Goal: Task Accomplishment & Management: Complete application form

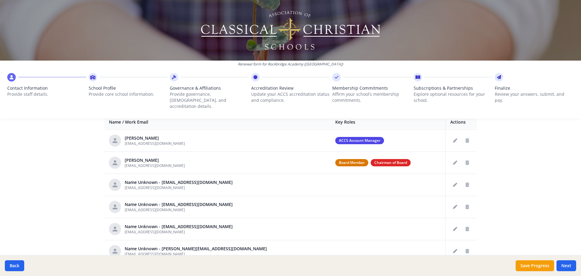
scroll to position [61, 0]
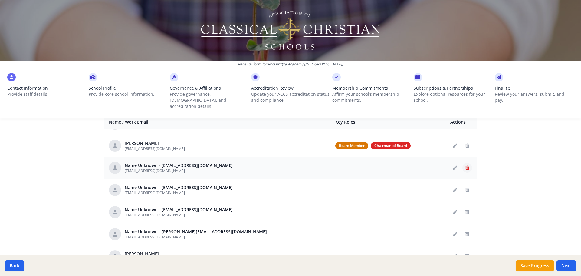
click at [465, 165] on icon "Delete staff" at bounding box center [467, 167] width 4 height 4
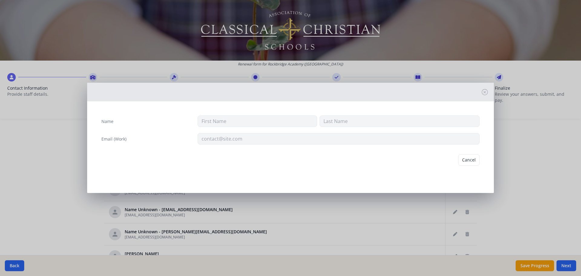
type input "[EMAIL_ADDRESS][DOMAIN_NAME]"
click at [461, 162] on button "Delete" at bounding box center [469, 159] width 21 height 11
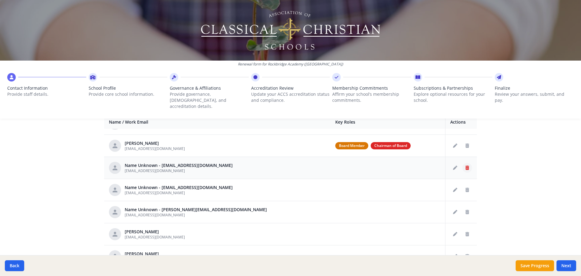
click at [465, 165] on icon "Delete staff" at bounding box center [467, 167] width 4 height 4
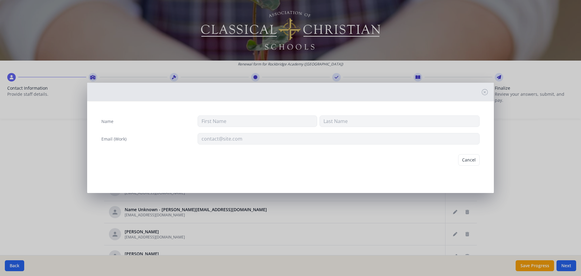
type input "[EMAIL_ADDRESS][DOMAIN_NAME]"
click at [461, 162] on button "Delete" at bounding box center [469, 159] width 21 height 11
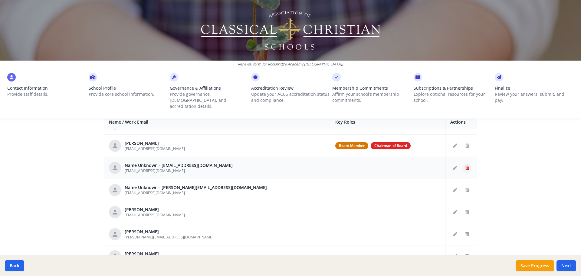
click at [465, 165] on icon "Delete staff" at bounding box center [467, 167] width 4 height 4
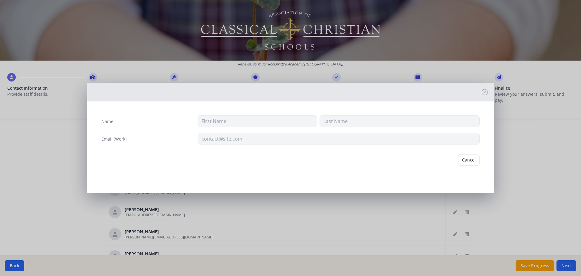
type input "[EMAIL_ADDRESS][DOMAIN_NAME]"
click at [472, 157] on button "Delete" at bounding box center [469, 159] width 21 height 11
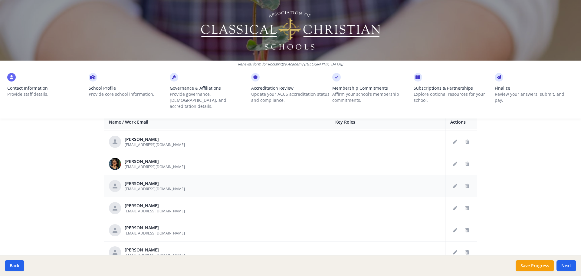
scroll to position [242, 0]
click at [463, 158] on button "Delete staff" at bounding box center [467, 163] width 10 height 10
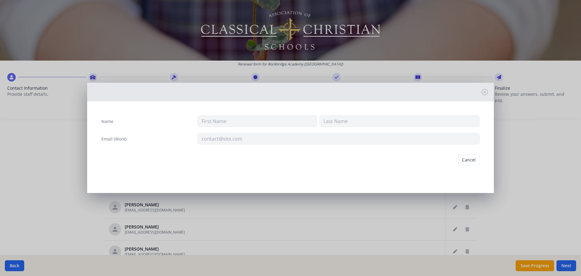
type input "Sonmin"
type input "Crane"
type input "[EMAIL_ADDRESS][DOMAIN_NAME]"
click at [472, 162] on button "Delete" at bounding box center [469, 159] width 21 height 11
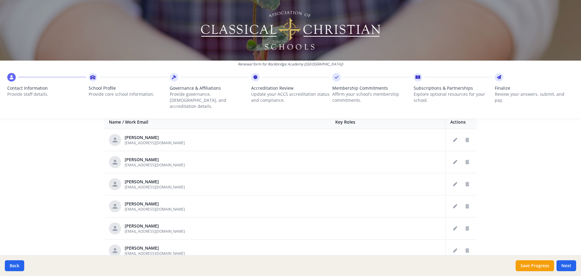
scroll to position [333, 0]
click at [465, 180] on icon "Delete staff" at bounding box center [467, 182] width 4 height 4
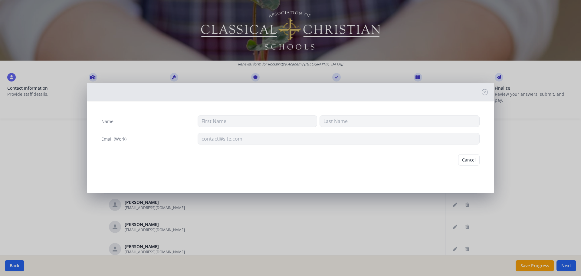
type input "Will"
type input "[PERSON_NAME]"
type input "[EMAIL_ADDRESS][DOMAIN_NAME]"
click at [469, 160] on button "Delete" at bounding box center [469, 159] width 21 height 11
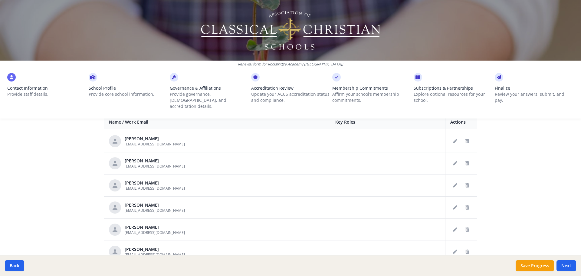
scroll to position [1392, 0]
click at [462, 179] on button "Delete staff" at bounding box center [467, 184] width 10 height 10
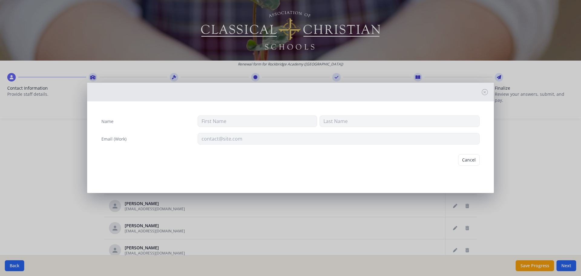
type input "[PERSON_NAME]"
type input "[EMAIL_ADDRESS][DOMAIN_NAME]"
click at [471, 161] on button "Delete" at bounding box center [469, 159] width 21 height 11
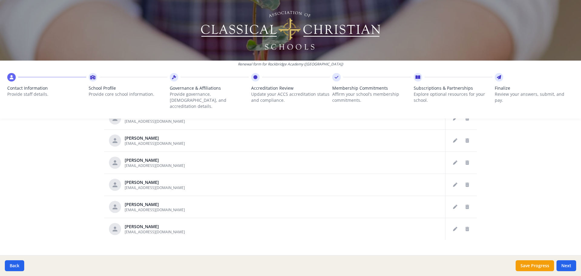
scroll to position [316, 0]
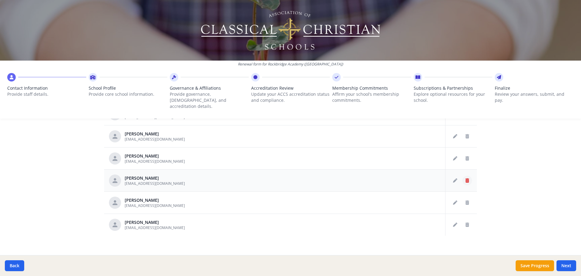
click at [465, 178] on icon "Delete staff" at bounding box center [467, 180] width 4 height 4
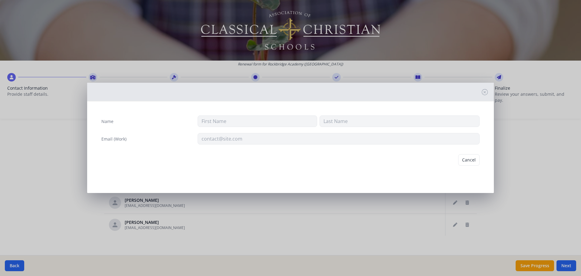
type input "[PERSON_NAME]"
type input "[EMAIL_ADDRESS][DOMAIN_NAME]"
click at [469, 159] on button "Delete" at bounding box center [469, 159] width 21 height 11
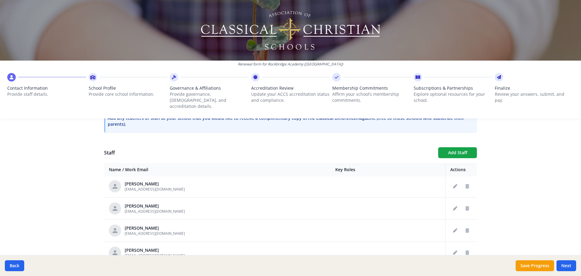
scroll to position [1235, 0]
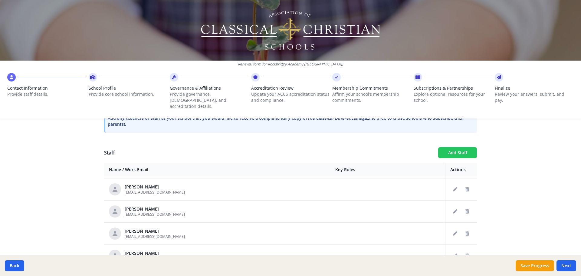
click at [457, 149] on button "Add Staff" at bounding box center [457, 152] width 39 height 11
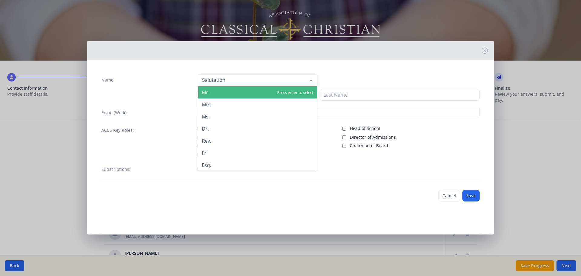
click at [234, 82] on div at bounding box center [257, 80] width 119 height 12
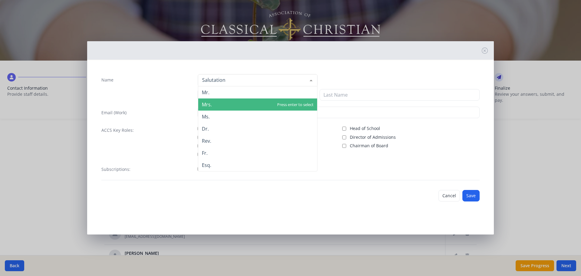
click at [231, 104] on span "Mrs." at bounding box center [257, 104] width 119 height 12
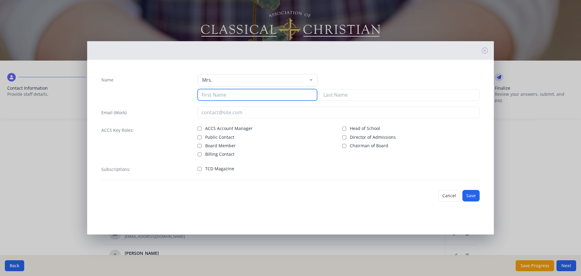
click at [231, 97] on input at bounding box center [257, 94] width 119 height 11
type input "Ludia"
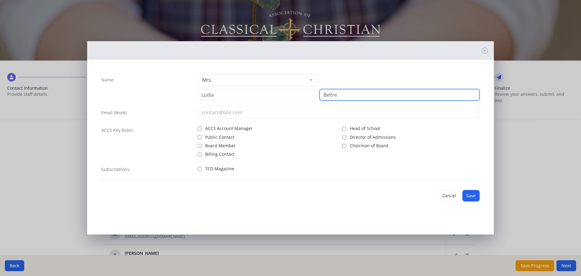
type input "Beltre"
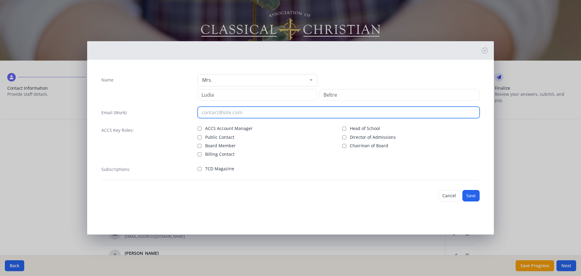
click at [211, 113] on input "email" at bounding box center [339, 111] width 282 height 11
type input "[EMAIL_ADDRESS][DOMAIN_NAME]"
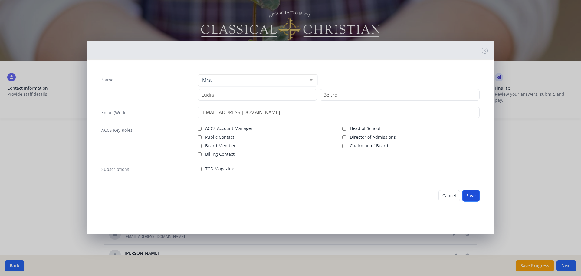
click at [471, 197] on button "Save" at bounding box center [470, 195] width 17 height 11
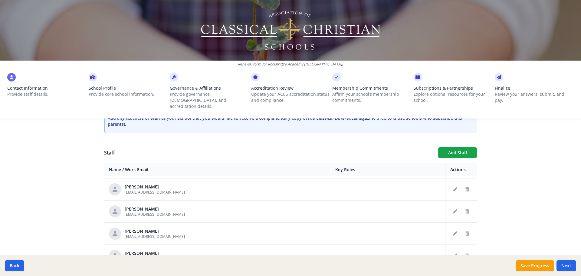
scroll to position [1257, 0]
click at [460, 147] on button "Add Staff" at bounding box center [457, 152] width 39 height 11
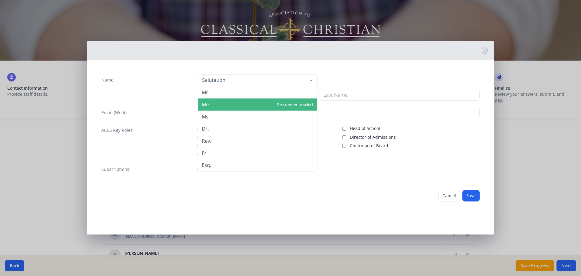
click at [209, 101] on span "Mrs." at bounding box center [257, 104] width 119 height 12
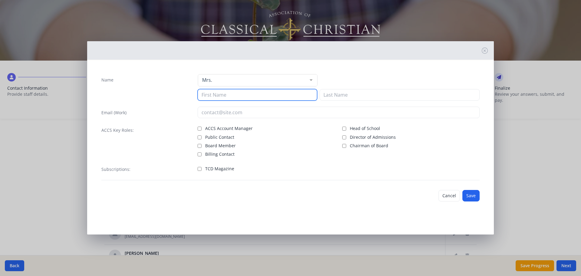
click at [211, 96] on input at bounding box center [257, 94] width 119 height 11
type input "[PERSON_NAME]"
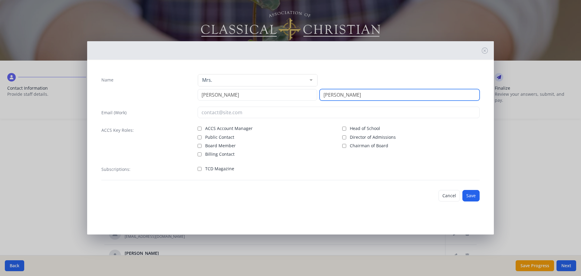
type input "[PERSON_NAME]"
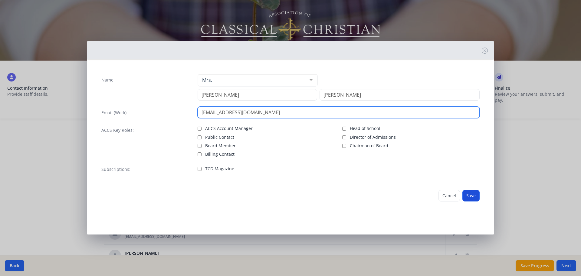
type input "[EMAIL_ADDRESS][DOMAIN_NAME]"
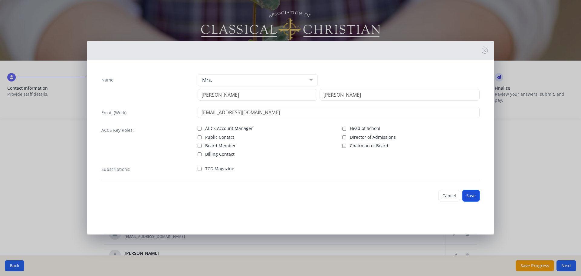
click at [472, 196] on button "Save" at bounding box center [470, 195] width 17 height 11
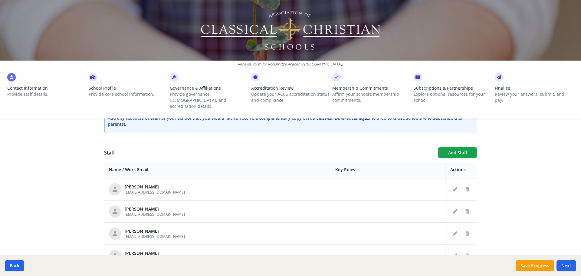
scroll to position [1279, 0]
click at [455, 150] on button "Add Staff" at bounding box center [457, 152] width 39 height 11
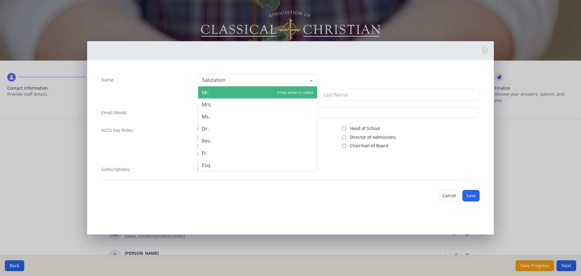
click at [224, 82] on div at bounding box center [257, 80] width 119 height 12
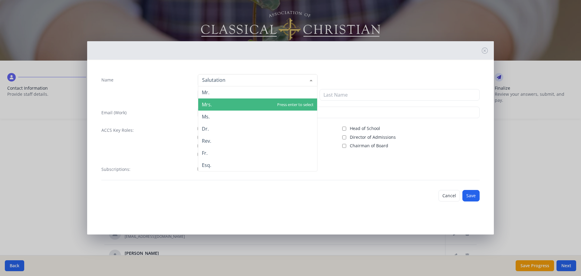
click at [219, 101] on span "Mrs." at bounding box center [257, 104] width 119 height 12
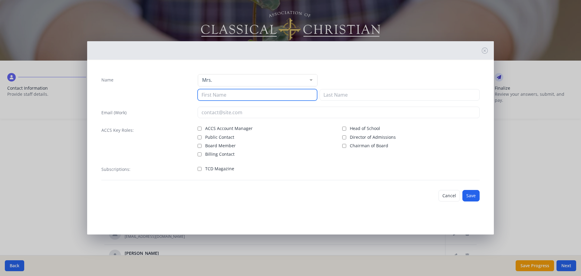
click at [219, 96] on input at bounding box center [257, 94] width 119 height 11
type input "[PERSON_NAME]"
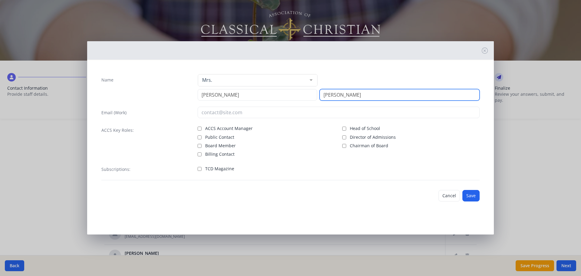
type input "[PERSON_NAME]"
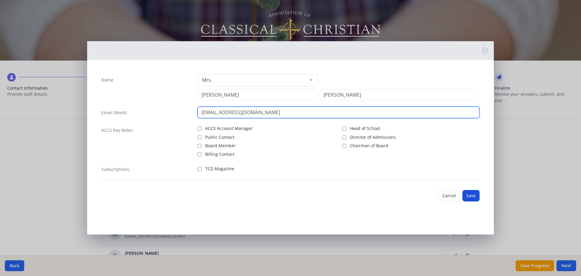
type input "[EMAIL_ADDRESS][DOMAIN_NAME]"
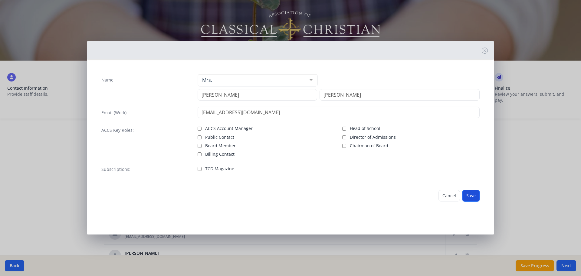
click at [467, 198] on button "Save" at bounding box center [470, 195] width 17 height 11
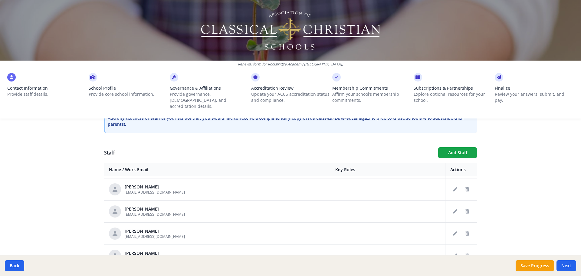
scroll to position [1301, 0]
click at [447, 151] on button "Add Staff" at bounding box center [457, 152] width 39 height 11
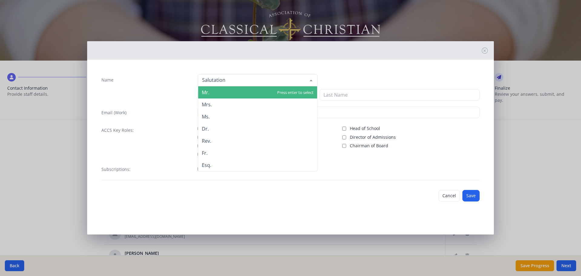
click at [221, 82] on div at bounding box center [257, 80] width 119 height 12
click at [219, 93] on span "Mr." at bounding box center [257, 92] width 119 height 12
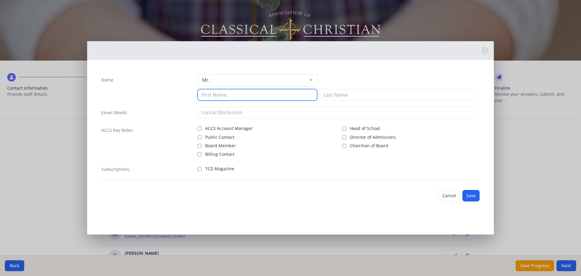
click at [218, 96] on input at bounding box center [257, 94] width 119 height 11
type input "[PERSON_NAME]"
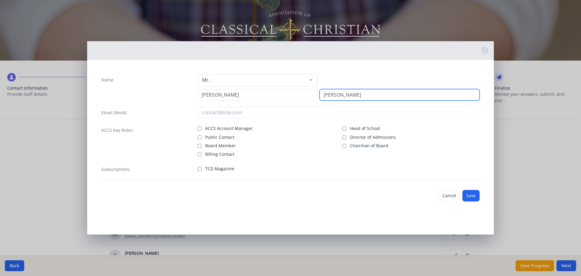
type input "[PERSON_NAME]"
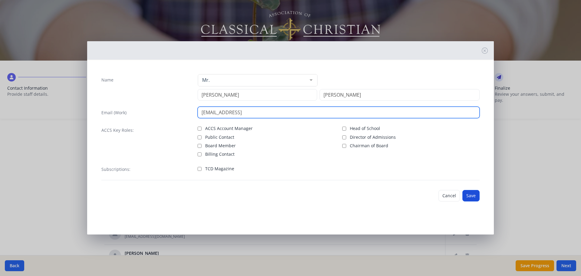
type input "[EMAIL_ADDRESS]"
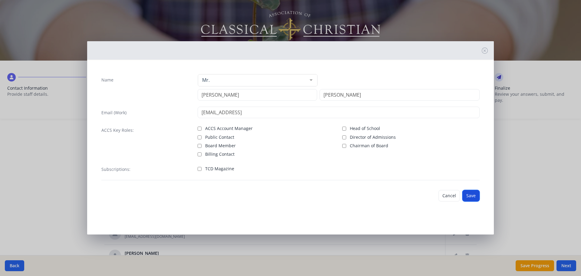
click at [472, 194] on button "Save" at bounding box center [470, 195] width 17 height 11
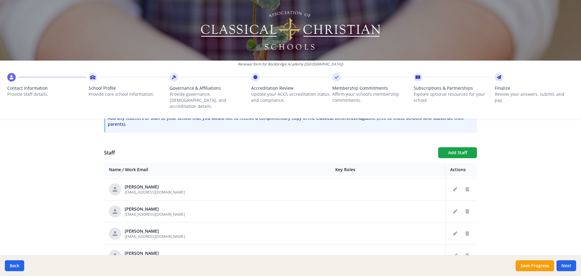
scroll to position [1323, 0]
click at [458, 147] on button "Add Staff" at bounding box center [457, 152] width 39 height 11
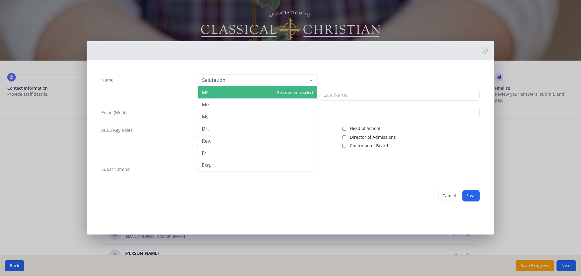
click at [221, 79] on div at bounding box center [257, 80] width 119 height 12
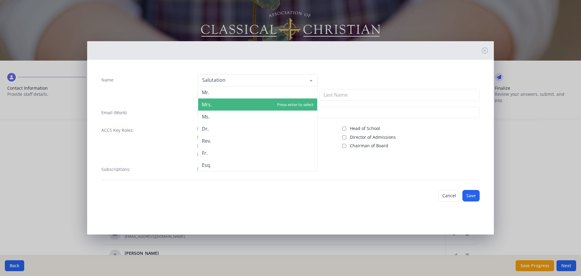
click at [221, 106] on span "Mrs." at bounding box center [257, 104] width 119 height 12
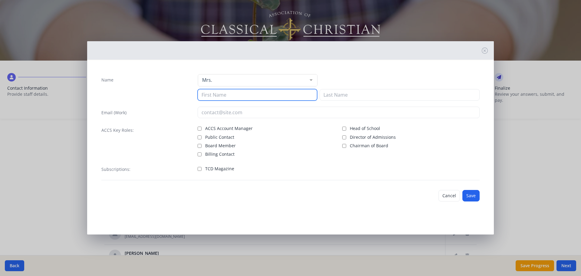
click at [222, 92] on input at bounding box center [257, 94] width 119 height 11
type input "Care"
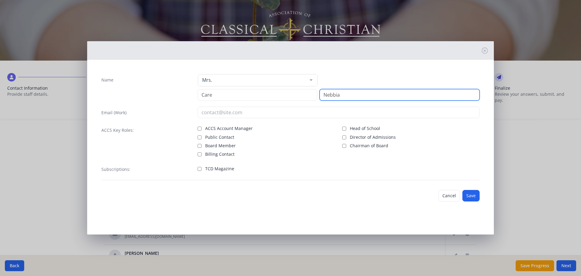
type input "Nebbia"
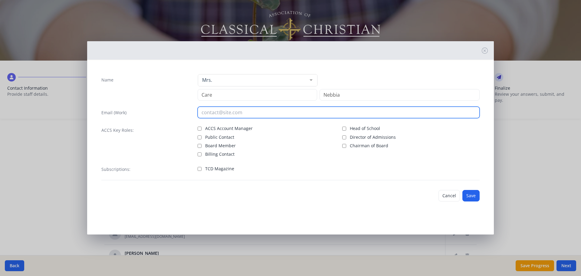
type input "C"
type input "[EMAIL_ADDRESS][DOMAIN_NAME]"
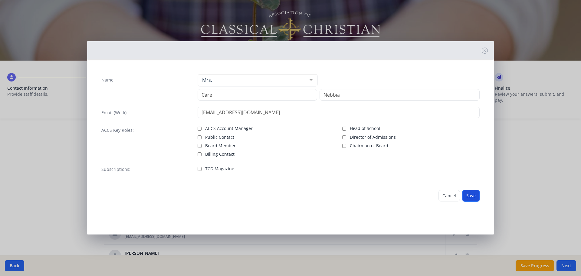
click at [470, 198] on button "Save" at bounding box center [470, 195] width 17 height 11
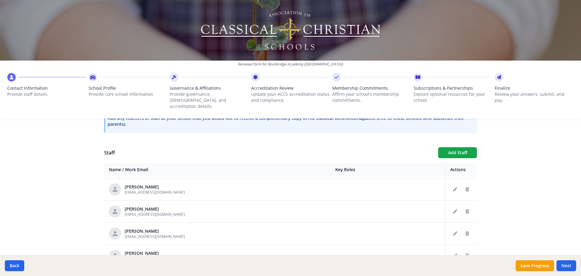
scroll to position [1345, 0]
click at [451, 150] on button "Add Staff" at bounding box center [457, 152] width 39 height 11
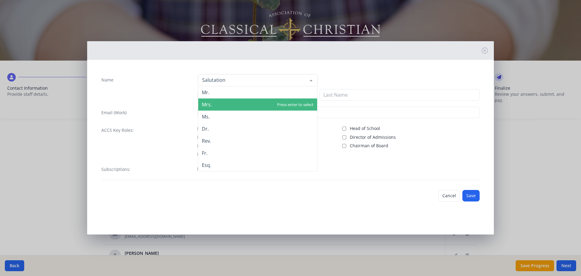
click at [217, 106] on span "Mrs." at bounding box center [257, 104] width 119 height 12
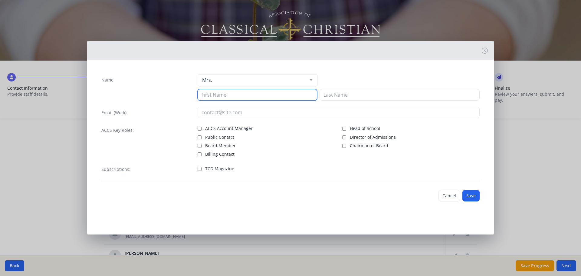
click at [218, 98] on input at bounding box center [257, 94] width 119 height 11
type input "Micah"
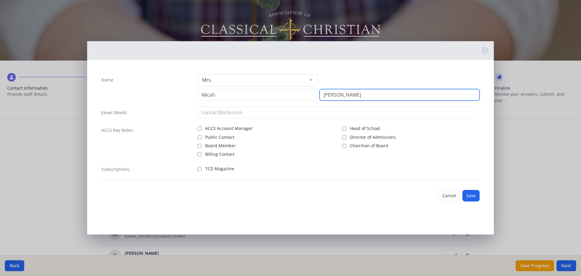
type input "[PERSON_NAME]"
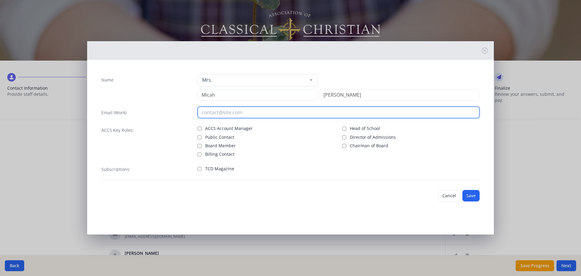
click at [205, 113] on input "email" at bounding box center [339, 111] width 282 height 11
type input "[EMAIL_ADDRESS][DOMAIN_NAME]"
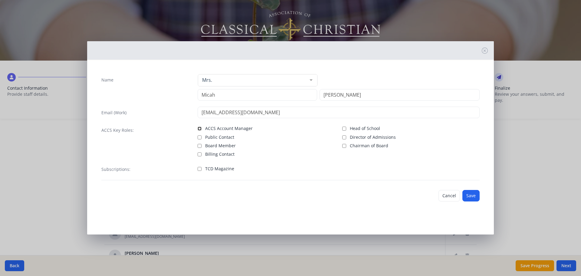
click at [199, 127] on input "ACCS Account Manager" at bounding box center [200, 128] width 4 height 4
checkbox input "true"
click at [467, 195] on button "Save" at bounding box center [470, 195] width 17 height 11
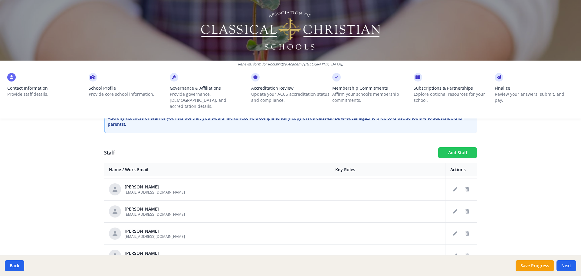
scroll to position [1367, 0]
click at [456, 147] on button "Add Staff" at bounding box center [457, 152] width 39 height 11
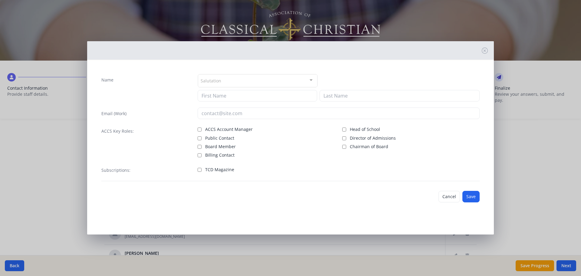
click at [225, 84] on div "Salutation" at bounding box center [257, 80] width 119 height 13
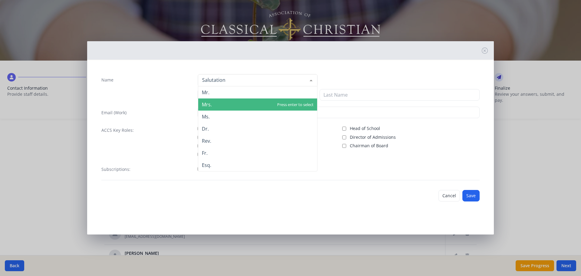
click at [220, 106] on span "Mrs." at bounding box center [257, 104] width 119 height 12
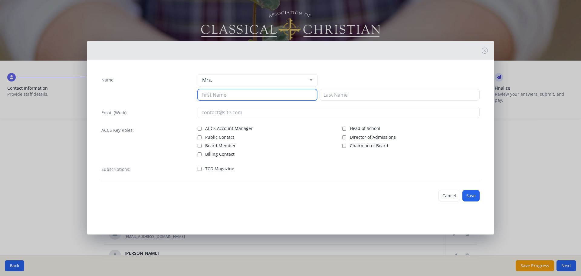
click at [221, 95] on input at bounding box center [257, 94] width 119 height 11
type input "[PERSON_NAME]"
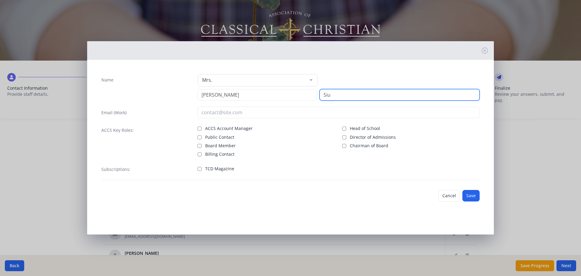
type input "Siu"
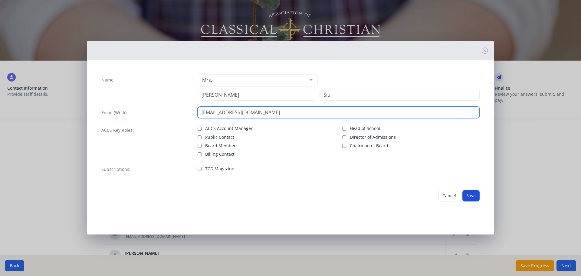
type input "[EMAIL_ADDRESS][DOMAIN_NAME]"
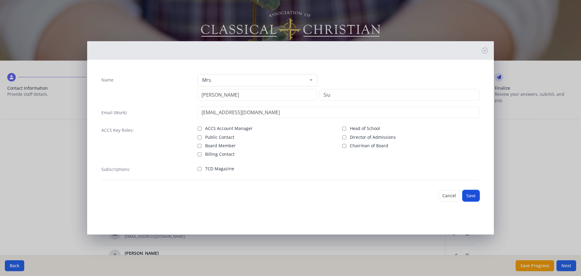
click at [471, 196] on button "Save" at bounding box center [470, 195] width 17 height 11
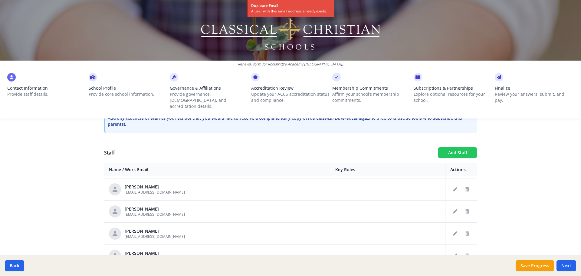
click at [461, 148] on button "Add Staff" at bounding box center [457, 152] width 39 height 11
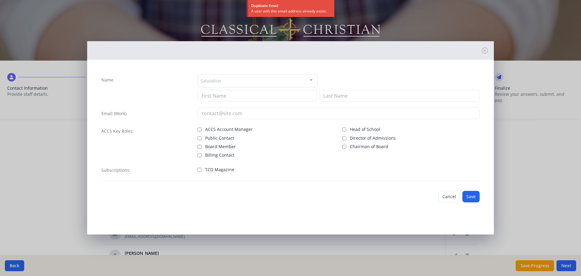
click at [231, 85] on div "Salutation" at bounding box center [257, 80] width 119 height 13
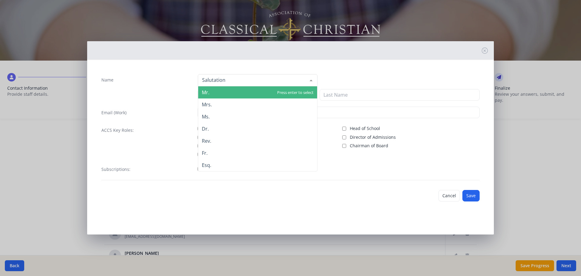
click at [225, 90] on span "Mr." at bounding box center [257, 92] width 119 height 12
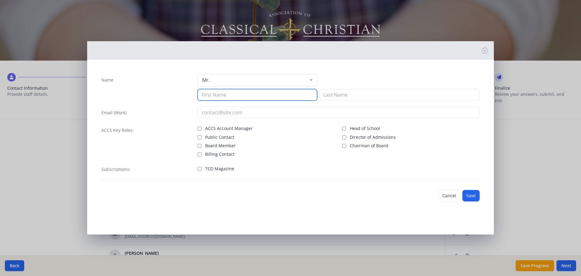
click at [224, 94] on input at bounding box center [257, 94] width 119 height 11
type input "Ed"
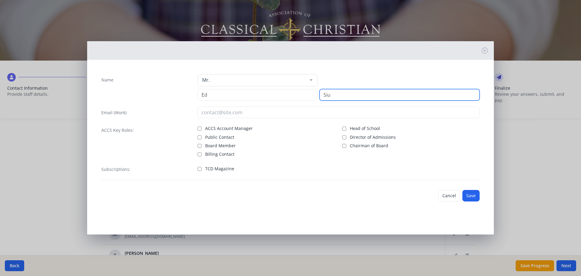
type input "Siu"
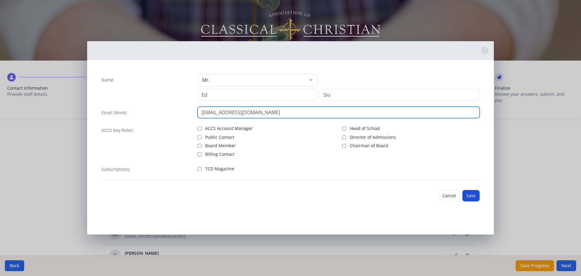
type input "[EMAIL_ADDRESS][DOMAIN_NAME]"
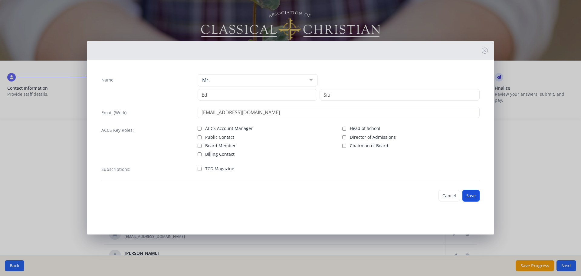
click at [474, 197] on button "Save" at bounding box center [470, 195] width 17 height 11
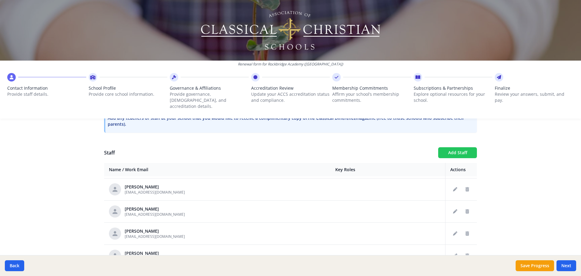
click at [449, 149] on button "Add Staff" at bounding box center [457, 152] width 39 height 11
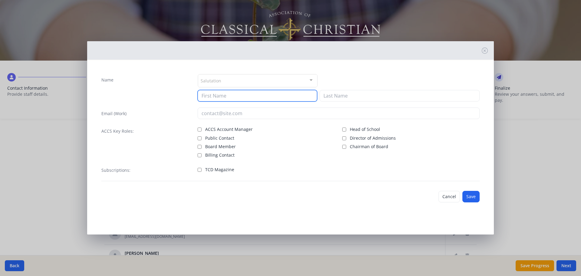
click at [212, 94] on input at bounding box center [257, 95] width 119 height 11
type input "[PERSON_NAME]"
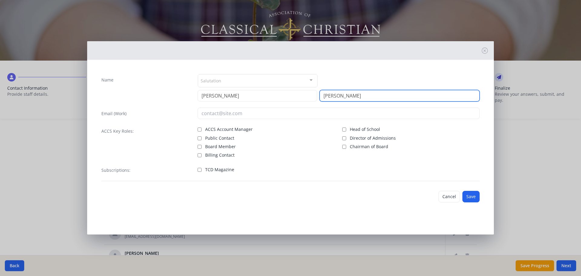
type input "[PERSON_NAME]"
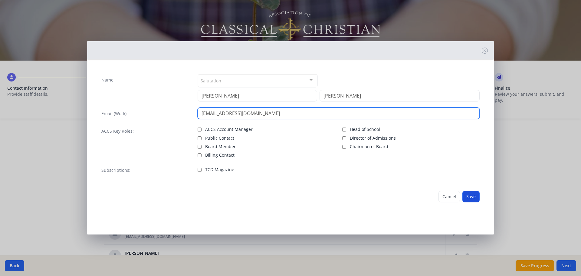
type input "[EMAIL_ADDRESS][DOMAIN_NAME]"
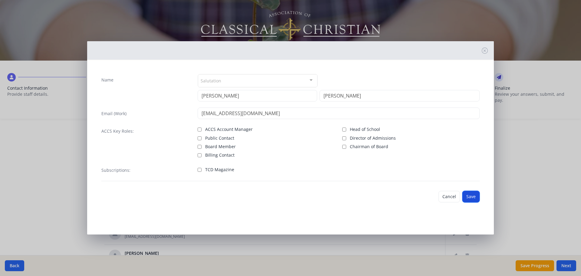
click at [471, 195] on button "Save" at bounding box center [470, 196] width 17 height 11
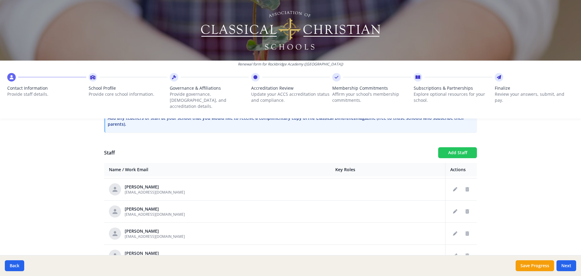
click at [453, 148] on button "Add Staff" at bounding box center [457, 152] width 39 height 11
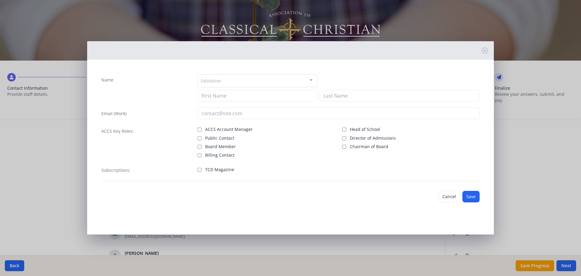
click at [526, 161] on div "Name Salutation Mr. Mrs. Ms. Dr. Rev. Fr. Esq. No elements found. Consider chan…" at bounding box center [290, 138] width 581 height 276
click at [484, 51] on icon at bounding box center [485, 50] width 6 height 6
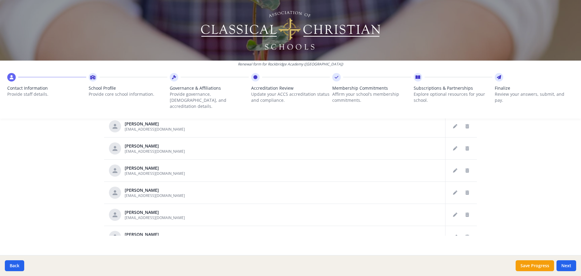
scroll to position [1851, 0]
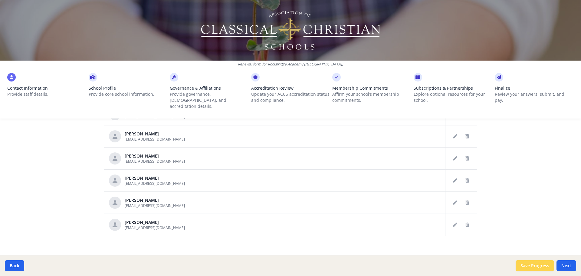
click at [535, 269] on button "Save Progress" at bounding box center [535, 265] width 38 height 11
click at [568, 263] on button "Next" at bounding box center [566, 265] width 20 height 11
type input "[PHONE_NUMBER]"
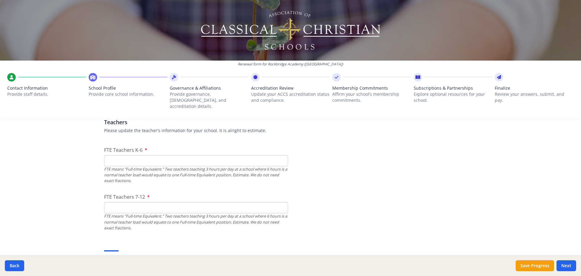
scroll to position [363, 0]
click at [126, 155] on input "FTE Teachers K-6" at bounding box center [196, 158] width 184 height 11
click at [107, 157] on input "FTE Teachers K-6" at bounding box center [196, 158] width 184 height 11
click at [116, 201] on input "FTE Teachers 7-12" at bounding box center [196, 205] width 184 height 11
drag, startPoint x: 115, startPoint y: 153, endPoint x: 93, endPoint y: 153, distance: 21.8
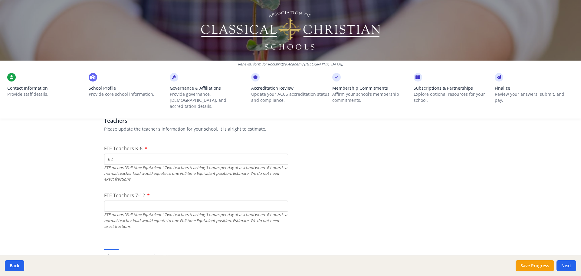
click at [93, 153] on div "Renewal form for [GEOGRAPHIC_DATA] ([GEOGRAPHIC_DATA]) Contact Information Prov…" at bounding box center [290, 138] width 581 height 276
type input "25"
click at [112, 202] on input "FTE Teachers 7-12" at bounding box center [196, 205] width 184 height 11
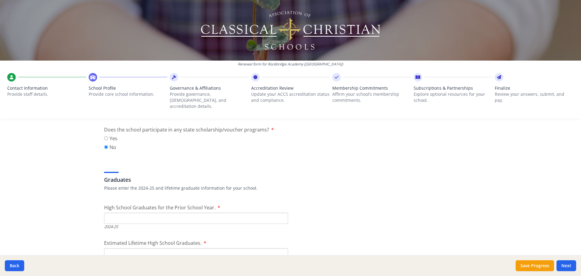
scroll to position [847, 0]
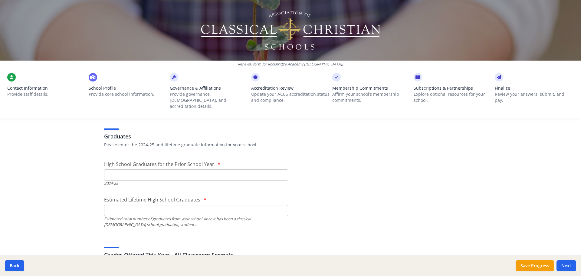
type input "26"
click at [155, 169] on input "High School Graduates for the Prior School Year." at bounding box center [196, 174] width 184 height 11
click at [109, 209] on input "Estimated Lifetime High School Graduates." at bounding box center [196, 210] width 184 height 11
type input "430"
click at [127, 170] on input "High School Graduates for the Prior School Year." at bounding box center [196, 174] width 184 height 11
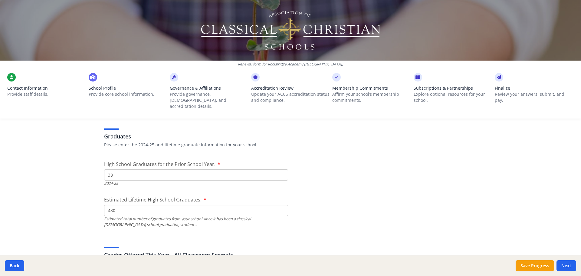
type input "38"
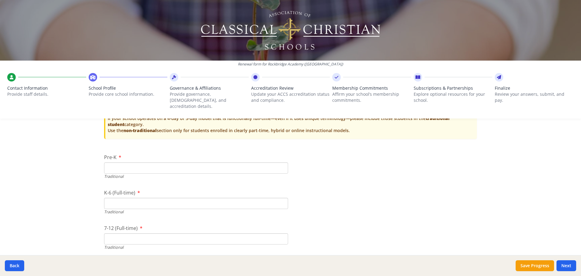
scroll to position [1240, 0]
click at [115, 161] on input "Pre-K" at bounding box center [196, 166] width 184 height 11
type input "18"
click at [130, 197] on input "K-6 (Full-time)" at bounding box center [196, 202] width 184 height 11
click at [123, 198] on input "K-6 (Full-time)" at bounding box center [196, 202] width 184 height 11
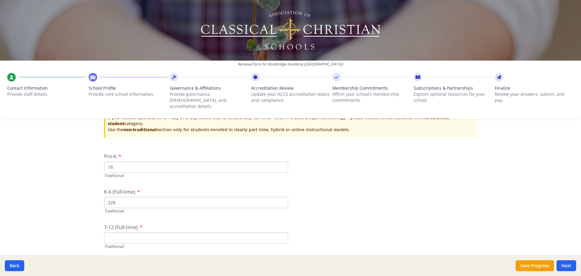
type input "228"
click at [113, 232] on input "7-12 (Full-time)" at bounding box center [196, 237] width 184 height 11
click at [116, 236] on input "7-12 (Full-time)" at bounding box center [196, 237] width 184 height 11
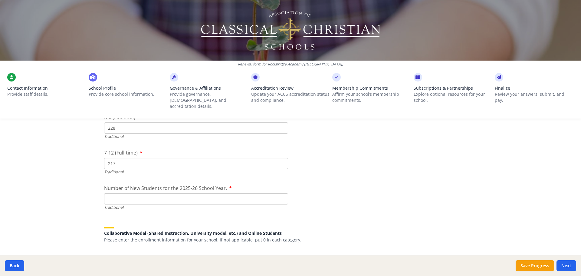
scroll to position [1361, 0]
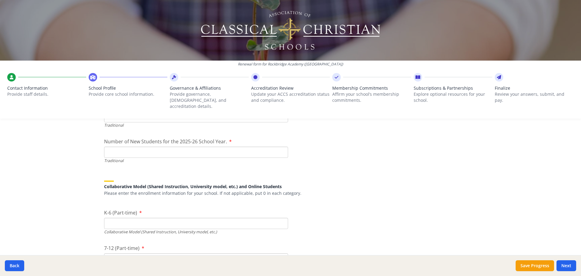
type input "217"
click at [135, 146] on input "Number of New Students for the 2025-26 School Year." at bounding box center [196, 151] width 184 height 11
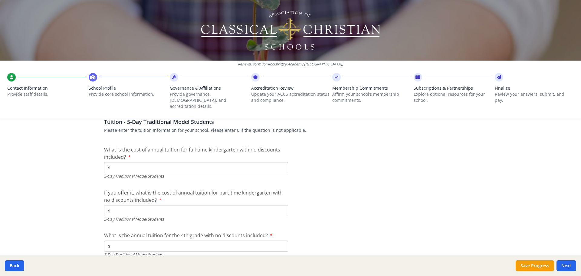
scroll to position [1573, 0]
type input "76"
click at [142, 161] on input "$" at bounding box center [196, 166] width 184 height 11
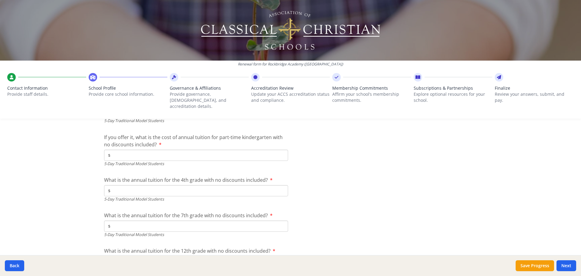
scroll to position [1634, 0]
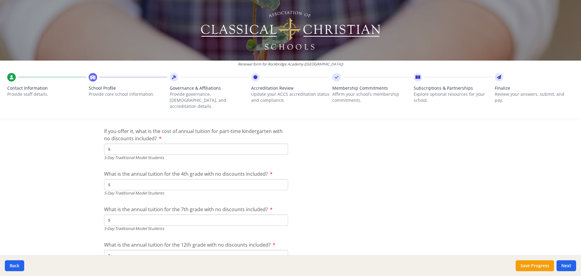
type input "$14 000"
click at [133, 179] on input "$" at bounding box center [196, 184] width 184 height 11
type input "$17 035"
click at [123, 214] on input "$" at bounding box center [196, 219] width 184 height 11
type input "$19 100"
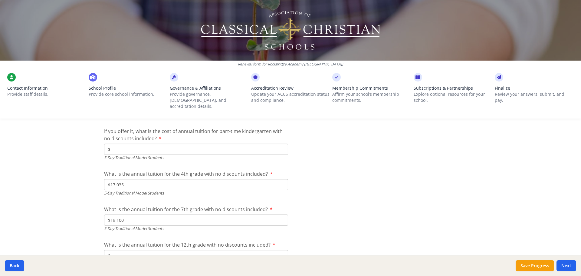
click at [126, 251] on input "$" at bounding box center [196, 255] width 184 height 11
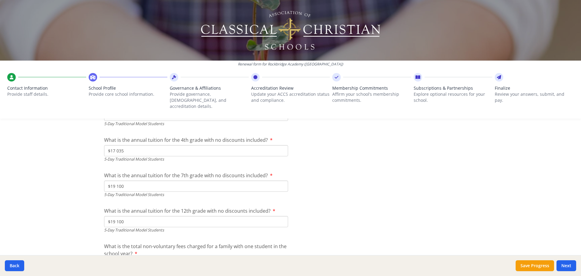
scroll to position [1724, 0]
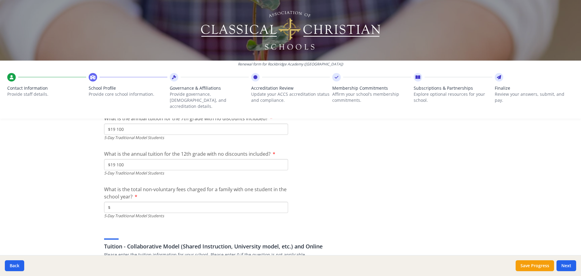
type input "$19 100"
click at [147, 201] on input "$" at bounding box center [196, 206] width 184 height 11
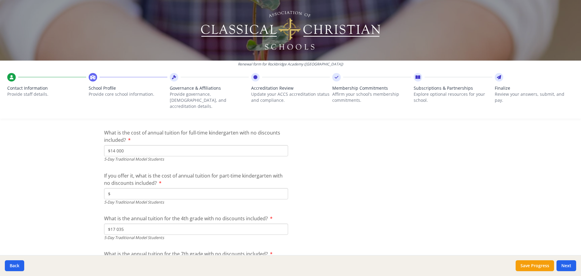
scroll to position [1603, 0]
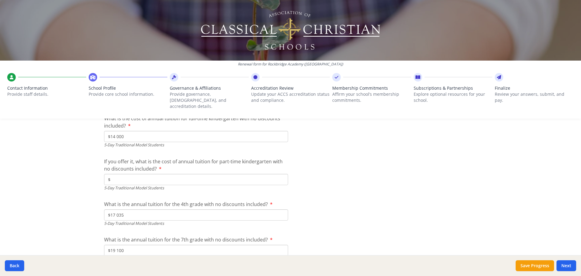
type input "$0"
click at [117, 174] on input "$" at bounding box center [196, 179] width 184 height 11
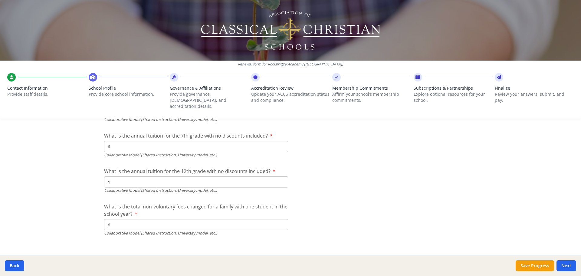
scroll to position [1984, 0]
type input "$0"
click at [566, 267] on button "Next" at bounding box center [566, 265] width 20 height 11
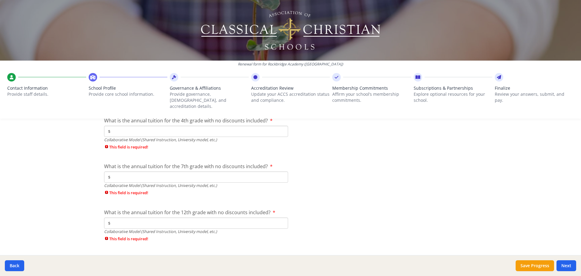
click at [140, 126] on input "$" at bounding box center [196, 131] width 184 height 11
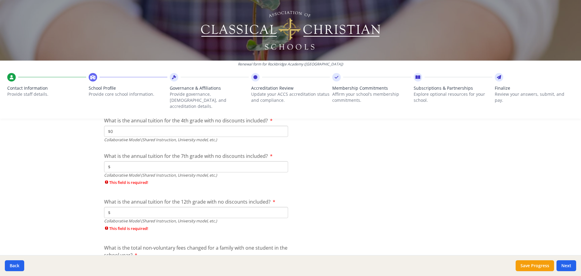
type input "$0"
click at [129, 161] on input "$" at bounding box center [196, 166] width 184 height 11
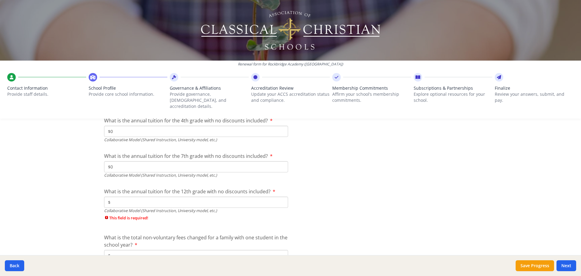
type input "$0"
click at [124, 198] on input "$" at bounding box center [196, 201] width 184 height 11
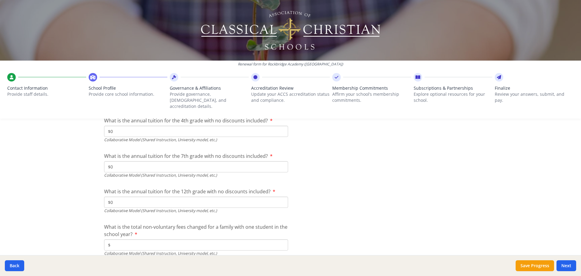
type input "$0"
click at [125, 243] on input "$" at bounding box center [196, 244] width 184 height 11
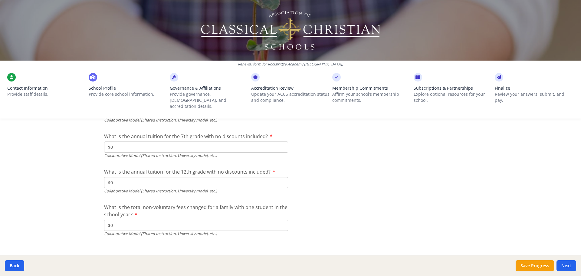
scroll to position [2036, 0]
type input "$0"
click at [568, 264] on button "Next" at bounding box center [566, 265] width 20 height 11
click at [565, 267] on button "Next" at bounding box center [566, 265] width 20 height 11
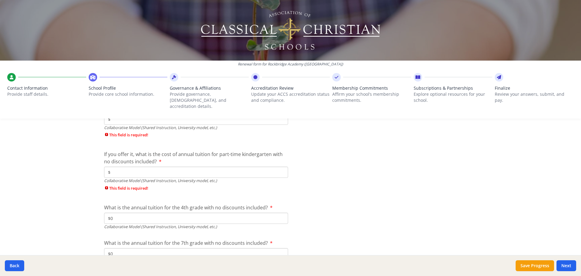
scroll to position [1854, 0]
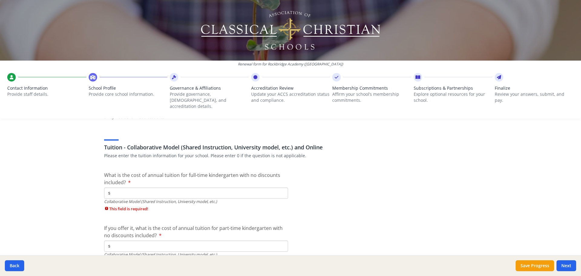
click at [172, 187] on input "$" at bounding box center [196, 192] width 184 height 11
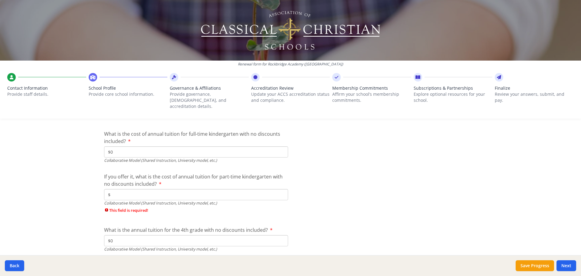
scroll to position [1915, 0]
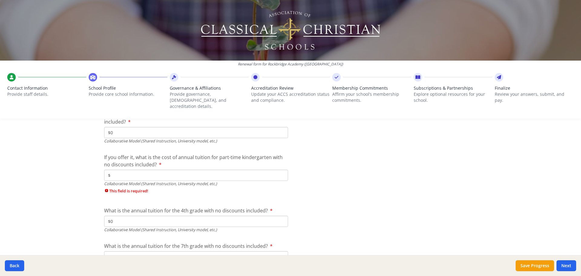
type input "$0"
click at [119, 169] on input "$" at bounding box center [196, 174] width 184 height 11
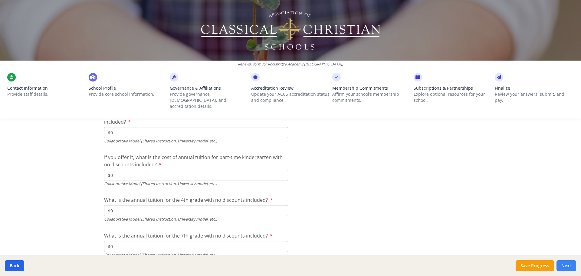
type input "$0"
click at [565, 267] on button "Next" at bounding box center [566, 265] width 20 height 11
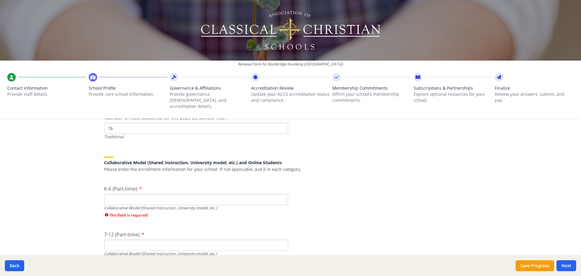
scroll to position [1410, 0]
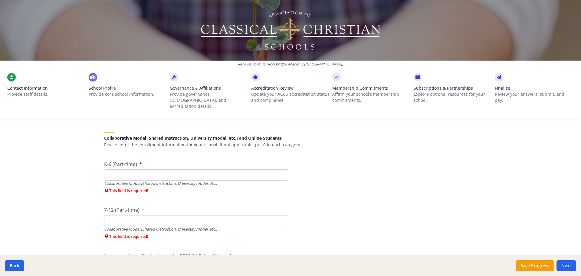
click at [151, 169] on input "K-6 (Part-time)" at bounding box center [196, 174] width 184 height 11
type input "0"
click at [134, 216] on div "7-12 (Part-time) Collaborative Model (Shared Instruction, University model, etc…" at bounding box center [196, 224] width 184 height 36
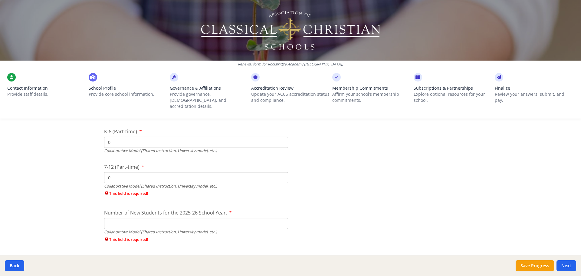
scroll to position [1470, 0]
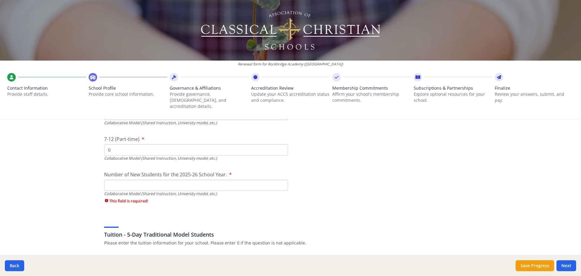
type input "0"
click at [124, 179] on input "Number of New Students for the 2025-26 School Year." at bounding box center [196, 184] width 184 height 11
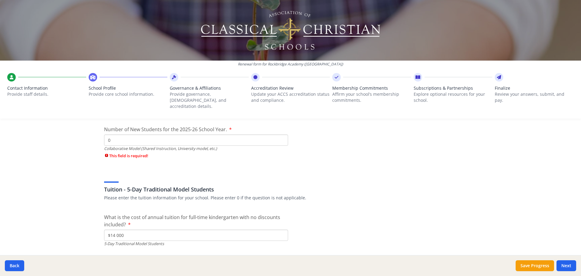
scroll to position [1531, 0]
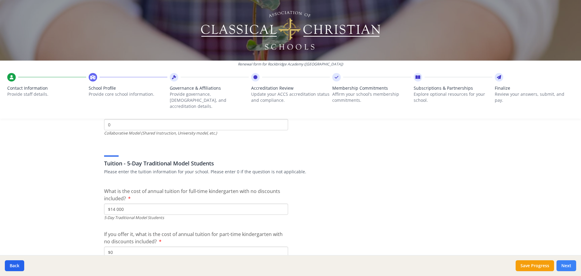
type input "0"
click at [567, 266] on button "Next" at bounding box center [566, 265] width 20 height 11
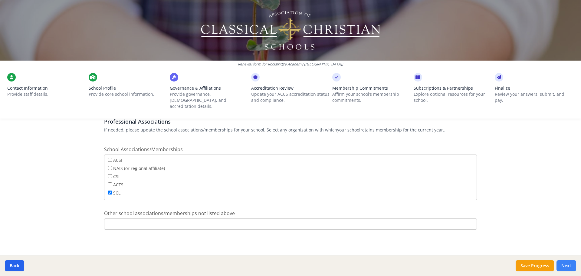
scroll to position [359, 0]
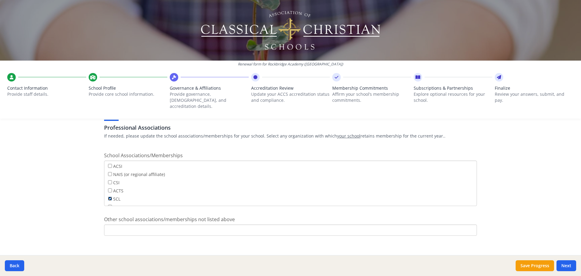
click at [108, 196] on input "SCL" at bounding box center [110, 198] width 4 height 4
checkbox input "false"
click at [108, 180] on input "ISM" at bounding box center [110, 182] width 4 height 4
checkbox input "false"
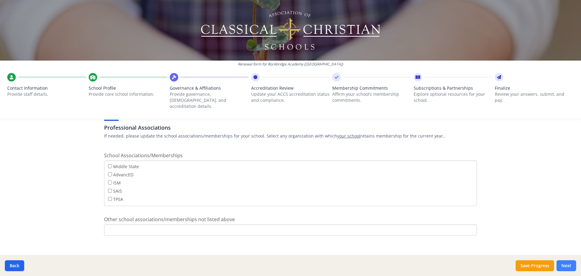
click at [570, 265] on button "Next" at bounding box center [566, 265] width 20 height 11
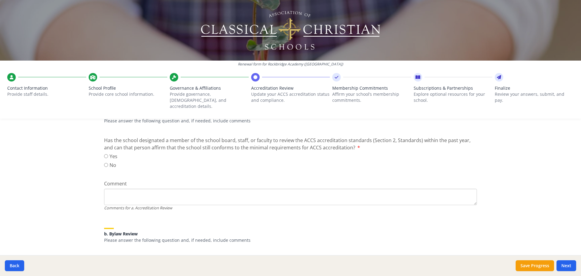
scroll to position [91, 0]
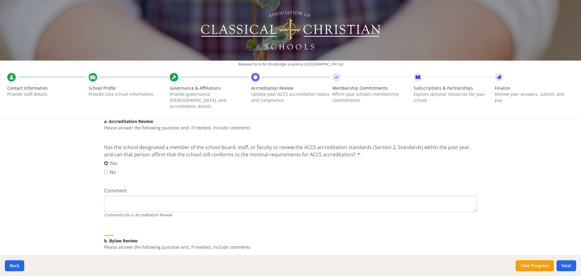
click at [104, 161] on input "Yes" at bounding box center [106, 163] width 4 height 4
radio input "true"
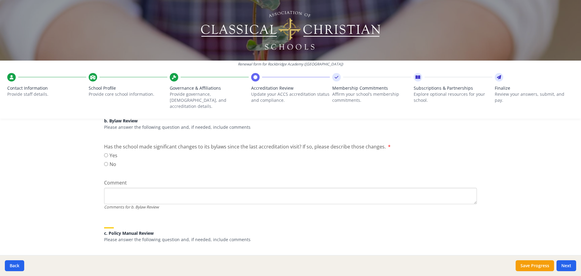
scroll to position [212, 0]
click at [104, 161] on input "No" at bounding box center [106, 163] width 4 height 4
radio input "true"
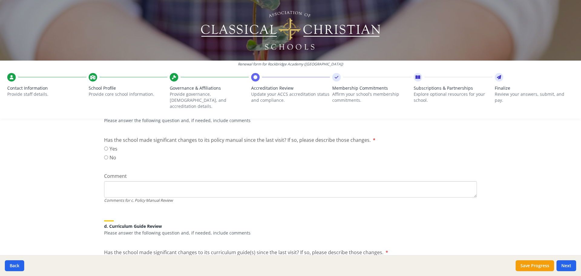
scroll to position [333, 0]
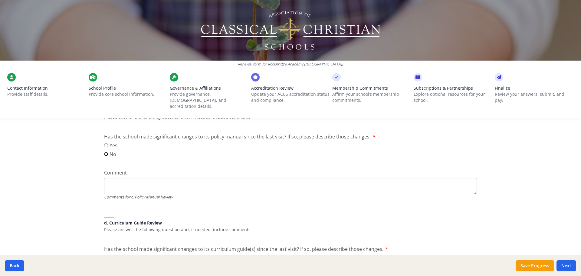
click at [104, 152] on input "No" at bounding box center [106, 154] width 4 height 4
radio input "true"
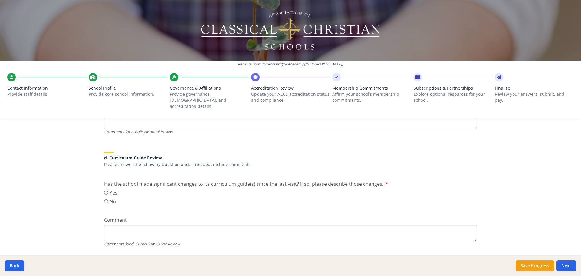
scroll to position [424, 0]
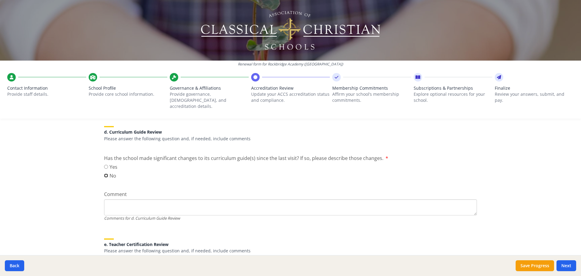
click at [104, 173] on input "No" at bounding box center [106, 175] width 4 height 4
radio input "true"
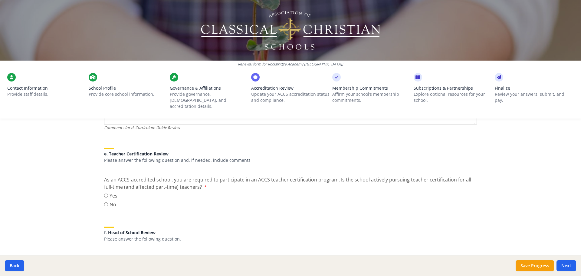
scroll to position [514, 0]
type textarea "We are working on a reformatting project, but any changes have been minor."
click at [104, 193] on input "Yes" at bounding box center [106, 195] width 4 height 4
radio input "true"
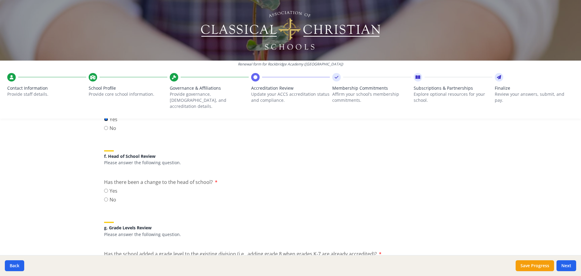
scroll to position [575, 0]
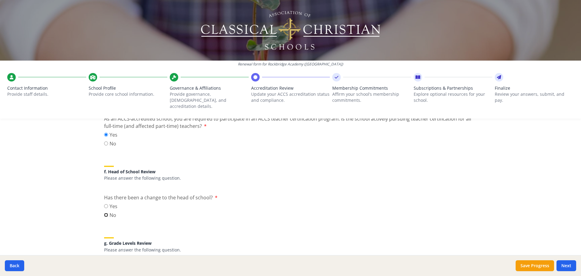
click at [104, 213] on input "No" at bounding box center [106, 215] width 4 height 4
radio input "true"
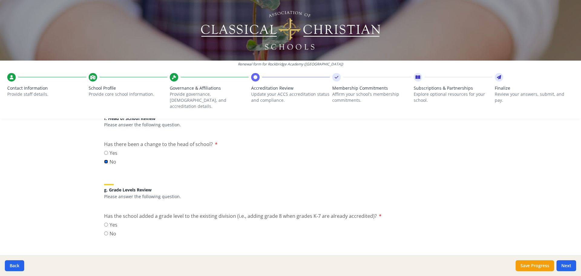
scroll to position [666, 0]
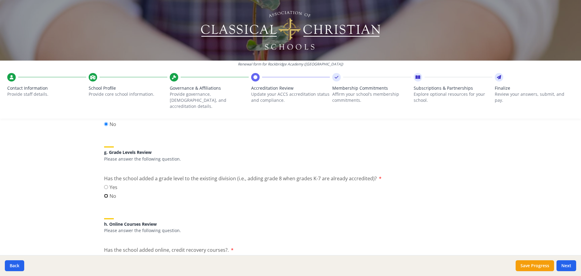
click at [104, 194] on input "No" at bounding box center [106, 196] width 4 height 4
radio input "true"
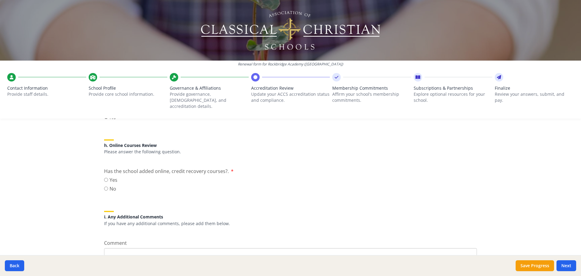
scroll to position [756, 0]
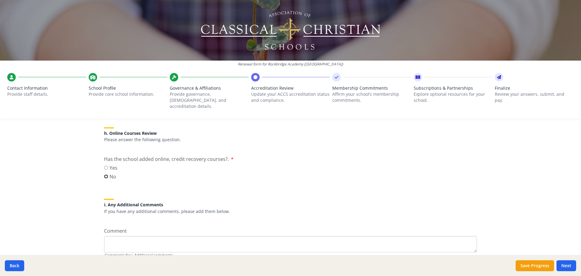
click at [104, 174] on input "No" at bounding box center [106, 176] width 4 height 4
radio input "true"
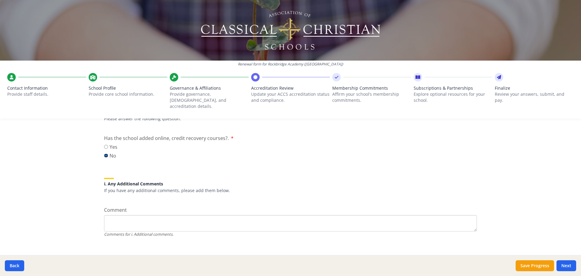
scroll to position [779, 0]
click at [562, 265] on button "Next" at bounding box center [566, 265] width 20 height 11
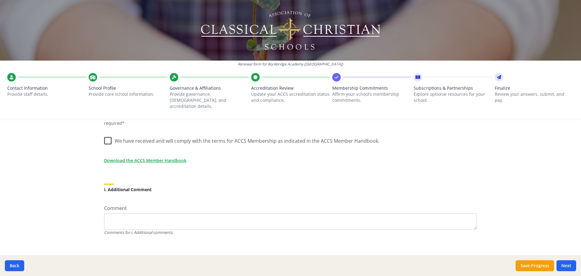
click at [104, 133] on label "We have received and will comply with the terms for ACCS Membership as indicate…" at bounding box center [241, 139] width 275 height 13
click at [0, 0] on input "We have received and will comply with the terms for ACCS Membership as indicate…" at bounding box center [0, 0] width 0 height 0
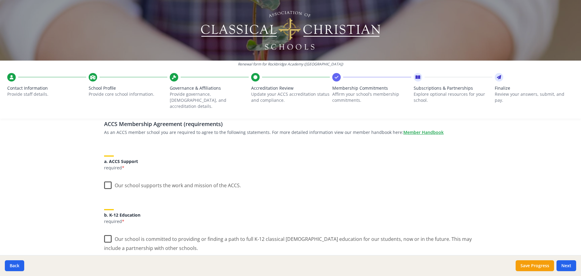
scroll to position [61, 0]
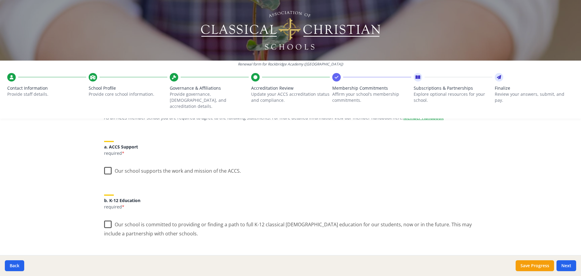
click at [109, 165] on label "Our school supports the work and mission of the ACCS." at bounding box center [172, 169] width 137 height 13
click at [0, 0] on input "Our school supports the work and mission of the ACCS." at bounding box center [0, 0] width 0 height 0
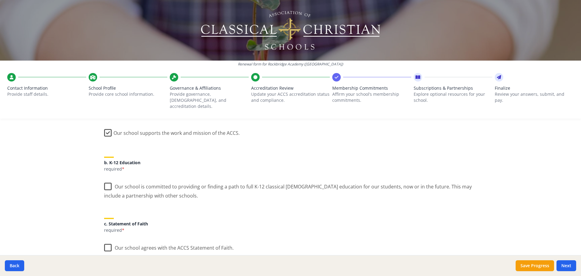
scroll to position [121, 0]
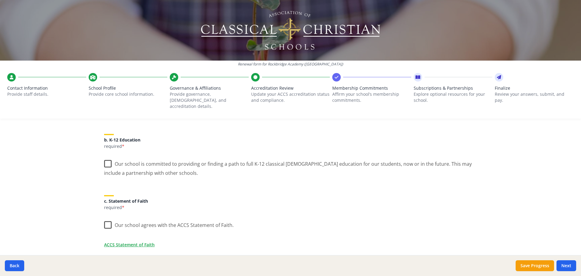
click at [106, 156] on label "Our school is committed to providing or finding a path to full K-12 classical […" at bounding box center [290, 166] width 373 height 20
click at [0, 0] on input "Our school is committed to providing or finding a path to full K-12 classical […" at bounding box center [0, 0] width 0 height 0
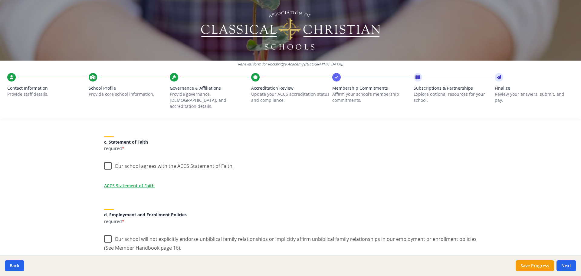
scroll to position [182, 0]
click at [105, 159] on label "Our school agrees with the ACCS Statement of Faith." at bounding box center [168, 162] width 129 height 13
click at [0, 0] on input "Our school agrees with the ACCS Statement of Faith." at bounding box center [0, 0] width 0 height 0
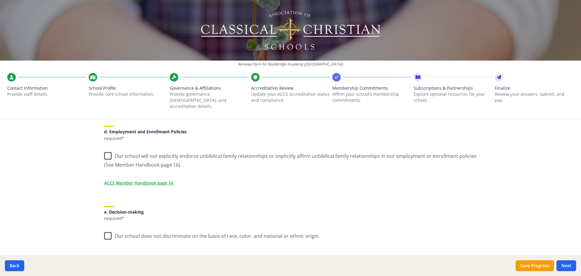
scroll to position [272, 0]
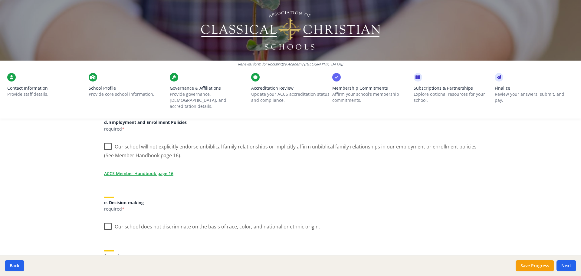
click at [111, 140] on label "Our school will not explicitly endorse unbiblical family relationships or impli…" at bounding box center [290, 149] width 373 height 20
click at [0, 0] on input "Our school will not explicitly endorse unbiblical family relationships or impli…" at bounding box center [0, 0] width 0 height 0
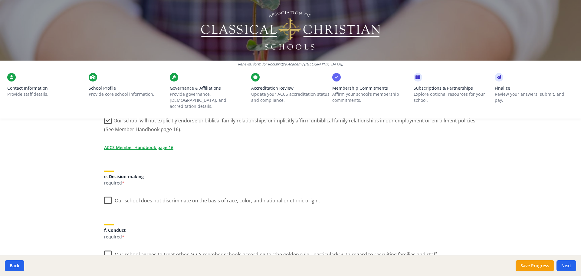
scroll to position [333, 0]
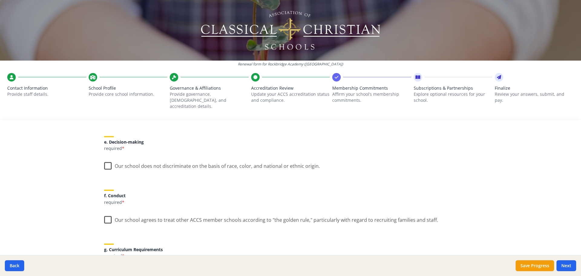
click at [106, 159] on label "Our school does not discriminate on the basis of race, color, and national or e…" at bounding box center [212, 164] width 216 height 13
click at [0, 0] on input "Our school does not discriminate on the basis of race, color, and national or e…" at bounding box center [0, 0] width 0 height 0
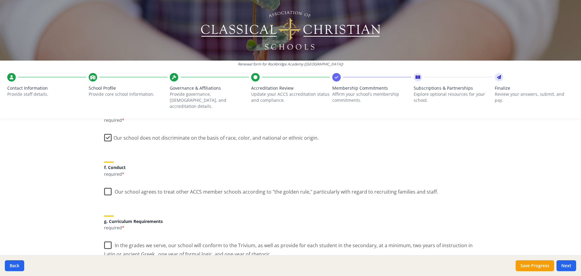
scroll to position [393, 0]
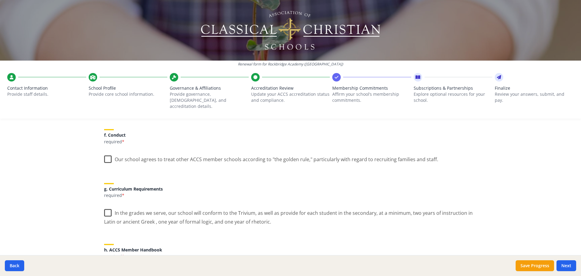
click at [112, 155] on label "Our school agrees to treat other ACCS member schools according to "the golden r…" at bounding box center [271, 157] width 334 height 13
click at [0, 0] on input "Our school agrees to treat other ACCS member schools according to "the golden r…" at bounding box center [0, 0] width 0 height 0
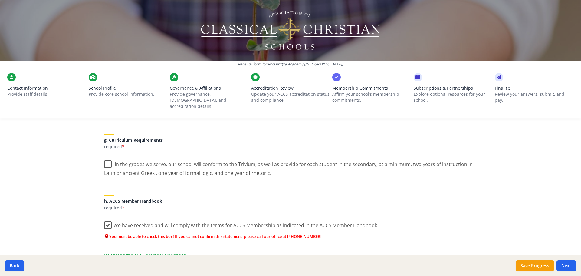
scroll to position [454, 0]
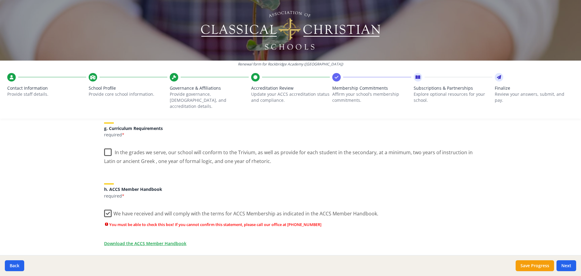
click at [107, 144] on label "In the grades we serve, our school will conform to the Trivium, as well as prov…" at bounding box center [290, 154] width 373 height 20
click at [0, 0] on input "In the grades we serve, our school will conform to the Trivium, as well as prov…" at bounding box center [0, 0] width 0 height 0
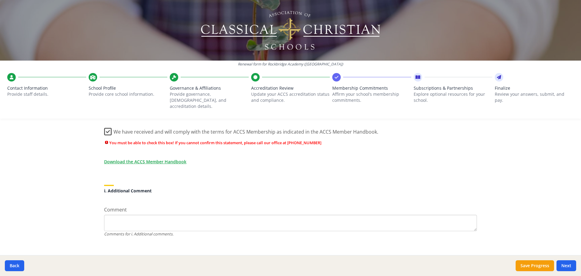
scroll to position [537, 0]
click at [572, 266] on button "Next" at bounding box center [566, 265] width 20 height 11
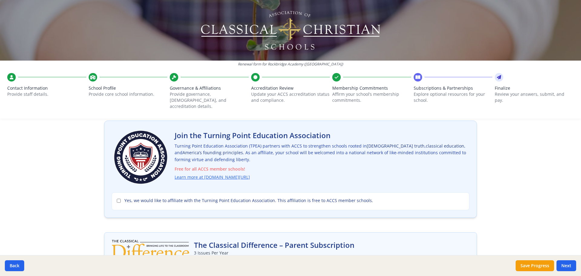
scroll to position [30, 0]
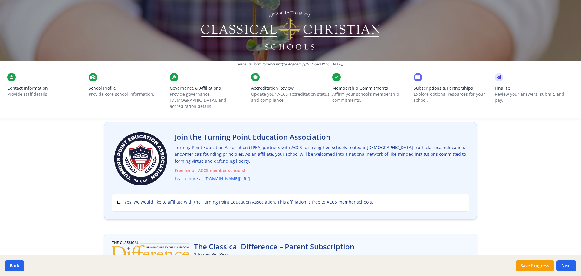
click at [117, 200] on input "Yes, we would like to affiliate with the Turning Point Education Association. T…" at bounding box center [119, 202] width 4 height 4
checkbox input "true"
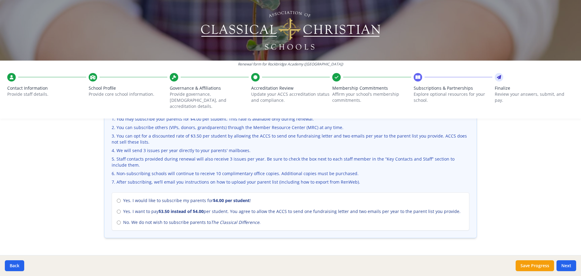
scroll to position [212, 0]
click at [117, 198] on input "Yes. I would like to subscribe my parents for $4.00 per student !" at bounding box center [119, 200] width 4 height 4
radio input "true"
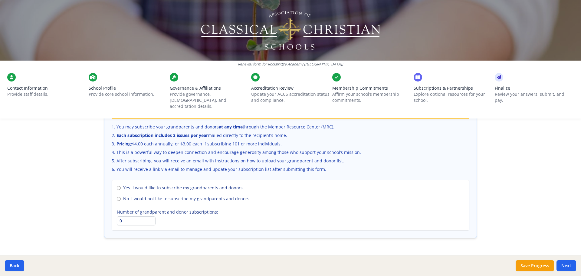
scroll to position [416, 0]
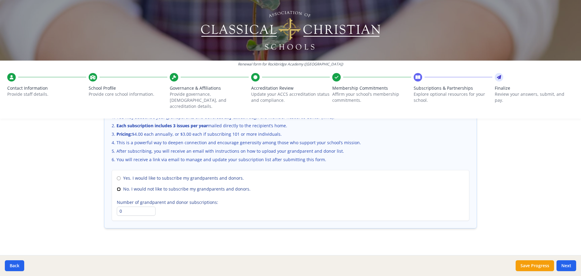
click at [118, 187] on input "No. I would not like to subscribe my grandparents and donors." at bounding box center [119, 189] width 4 height 4
radio input "true"
click at [565, 267] on button "Next" at bounding box center [566, 265] width 20 height 11
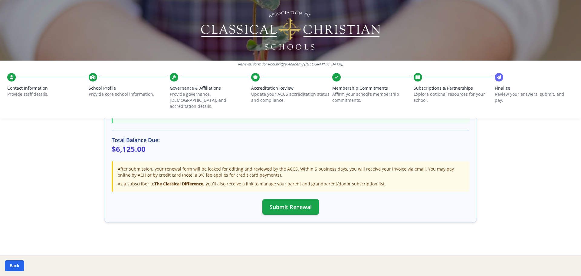
scroll to position [175, 0]
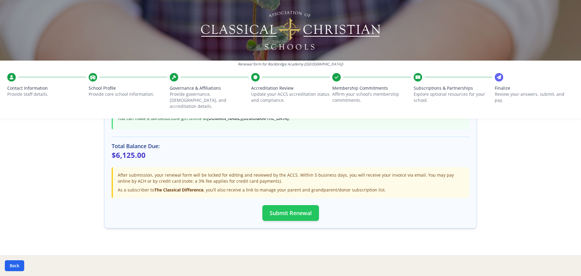
click at [287, 207] on button "Submit Renewal" at bounding box center [290, 213] width 57 height 16
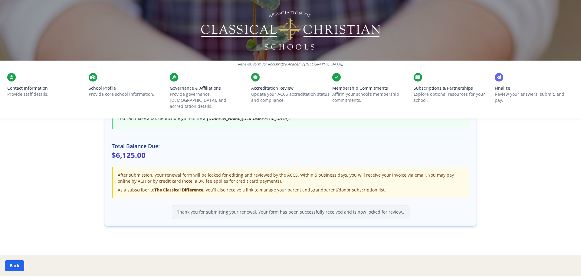
scroll to position [173, 0]
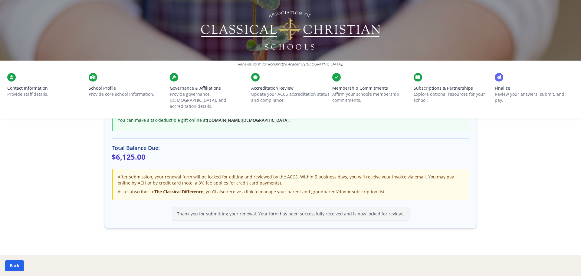
click at [11, 80] on div at bounding box center [11, 77] width 8 height 8
